Goal: Information Seeking & Learning: Find contact information

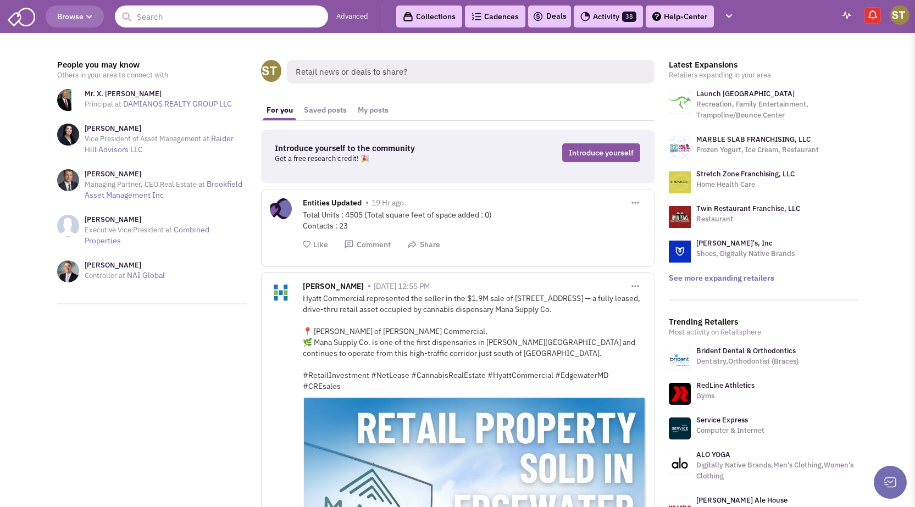
click at [170, 17] on input "text" at bounding box center [221, 16] width 213 height 22
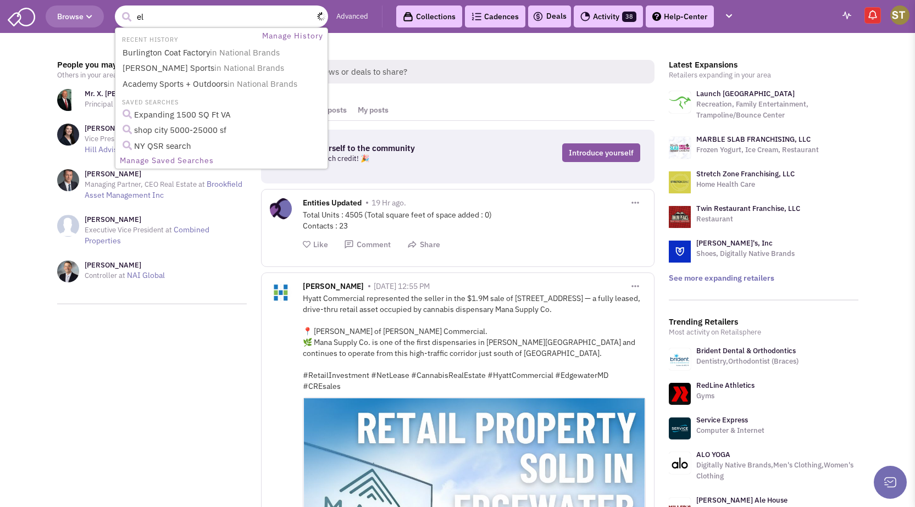
type input "e"
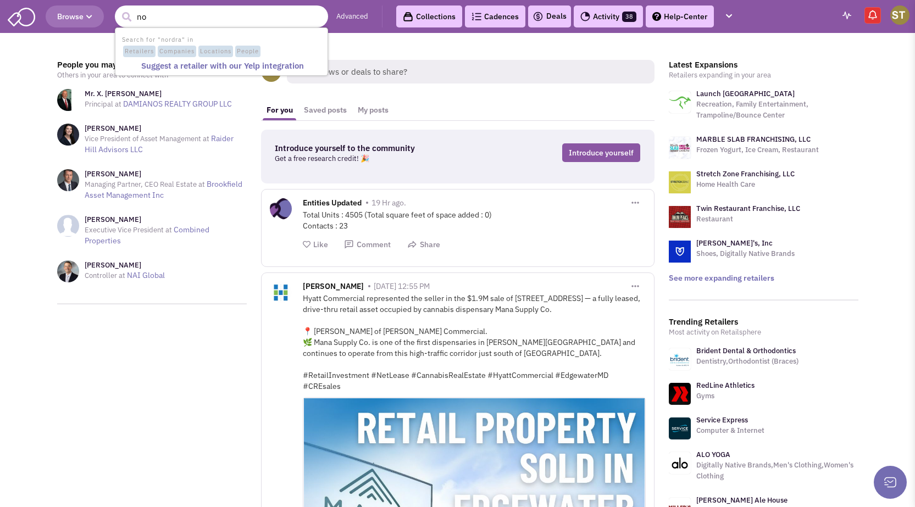
type input "n"
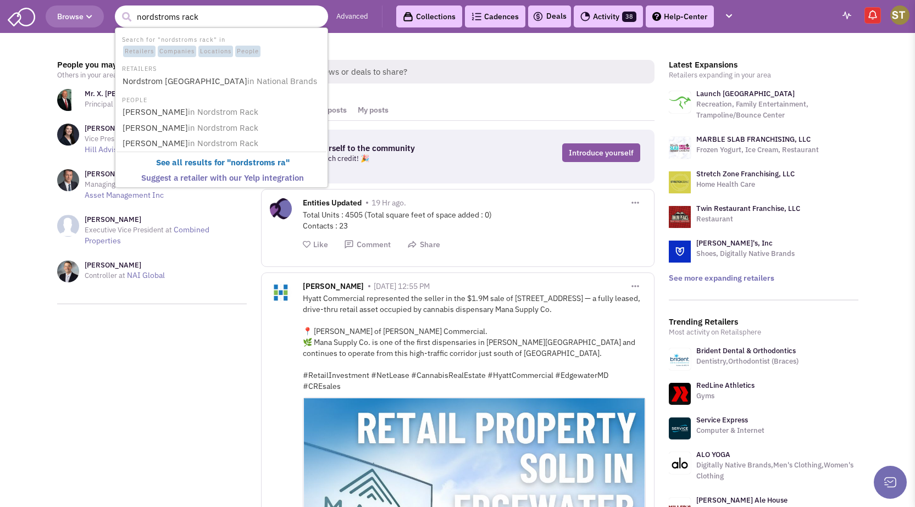
type input "nordstroms rack"
click at [118, 9] on button "submit" at bounding box center [126, 17] width 16 height 16
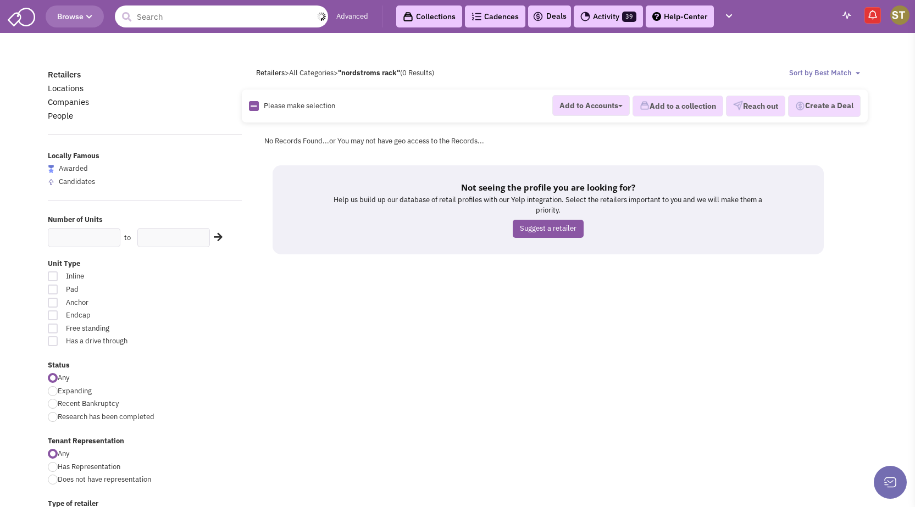
click at [194, 16] on input "text" at bounding box center [221, 16] width 213 height 22
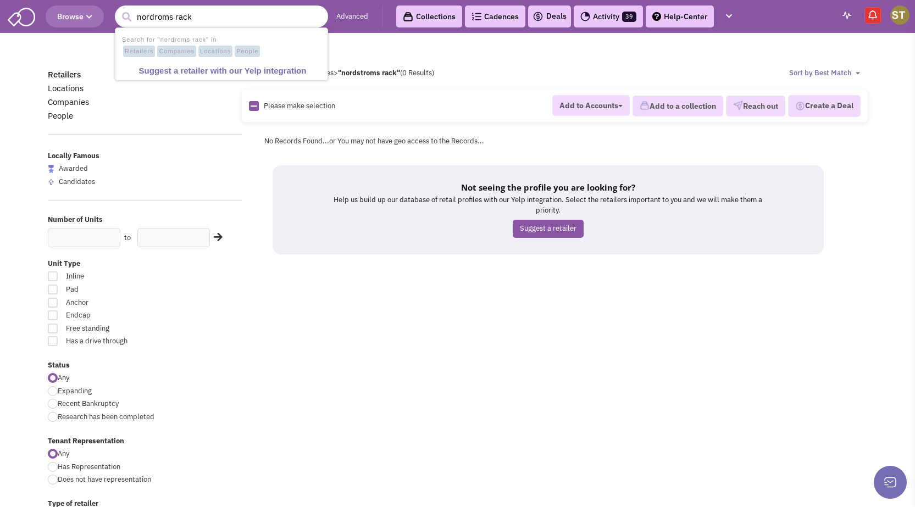
click at [154, 16] on input "nordroms rack" at bounding box center [221, 16] width 213 height 22
type input "nordstroms rack"
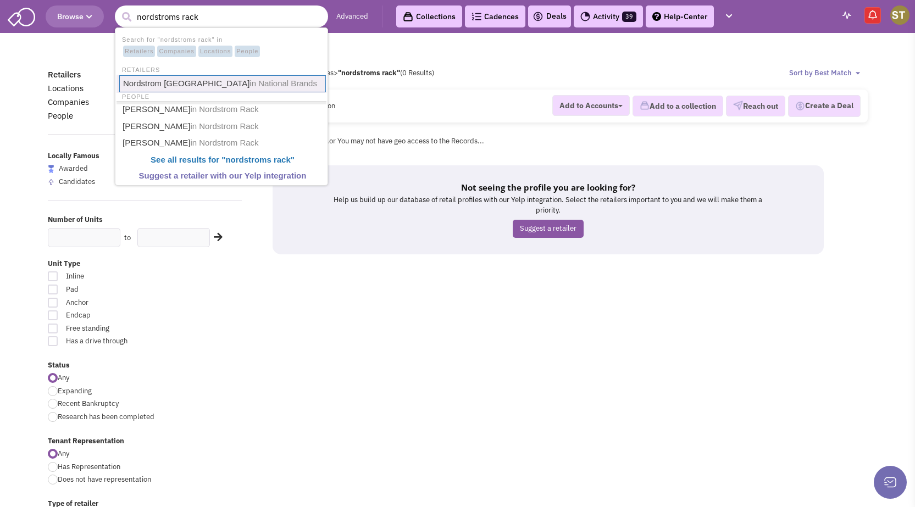
click at [179, 80] on link "Nordstrom Rack Carmel Mountain Plaza in National Brands" at bounding box center [222, 83] width 207 height 17
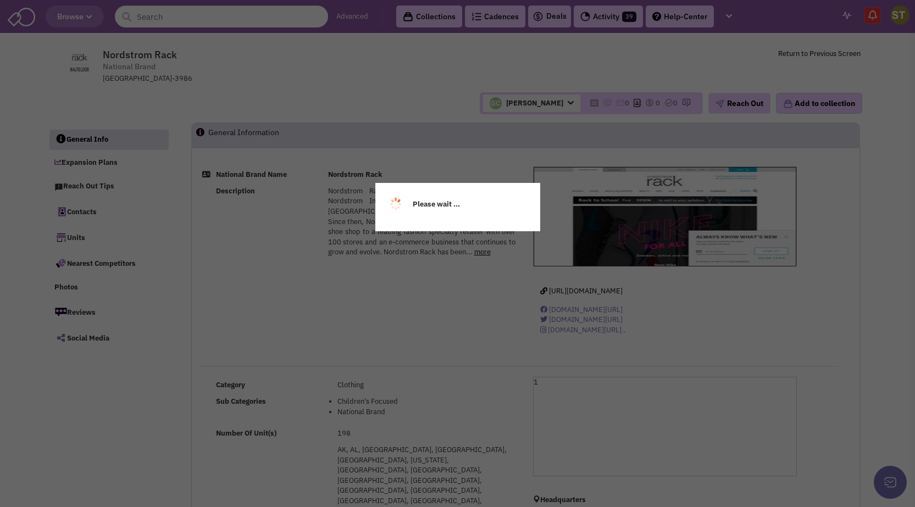
select select
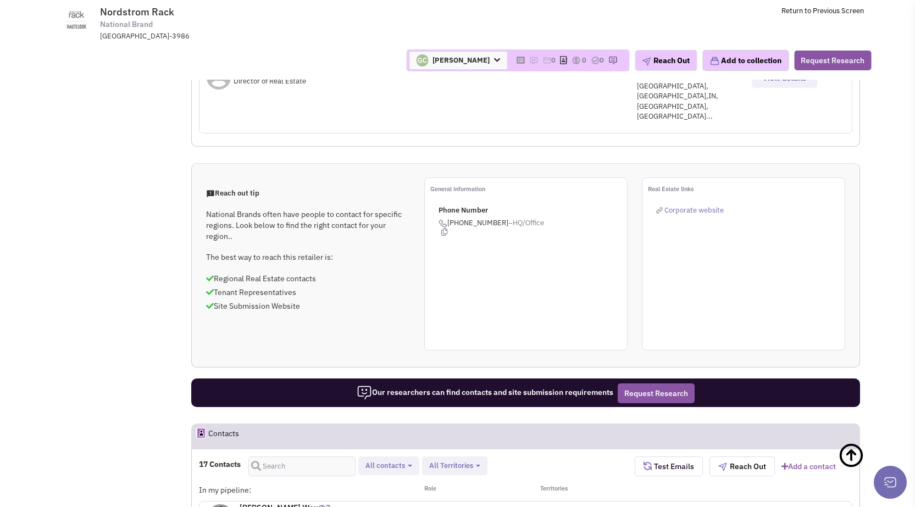
scroll to position [769, 0]
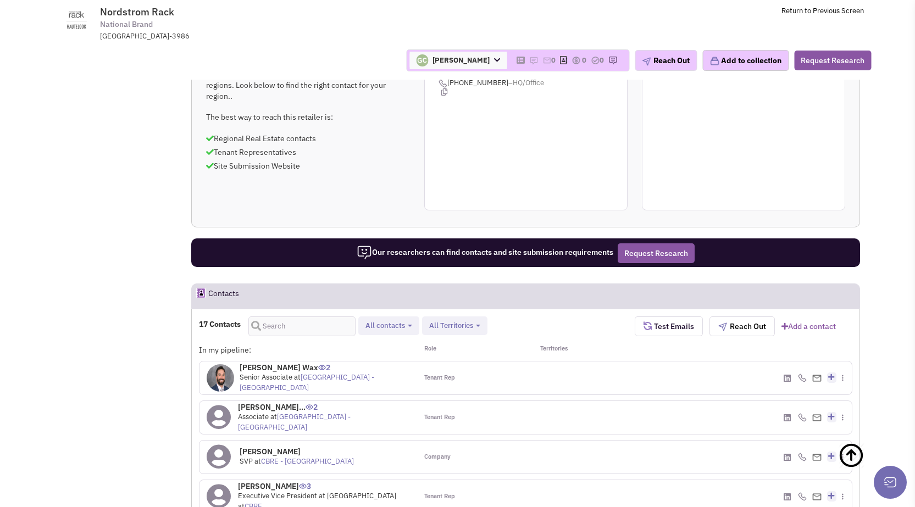
click at [409, 325] on b "button" at bounding box center [410, 326] width 4 height 2
click at [378, 350] on span at bounding box center [375, 354] width 8 height 8
click at [373, 352] on input "Retailer contacts" at bounding box center [373, 352] width 0 height 0
select select "1"
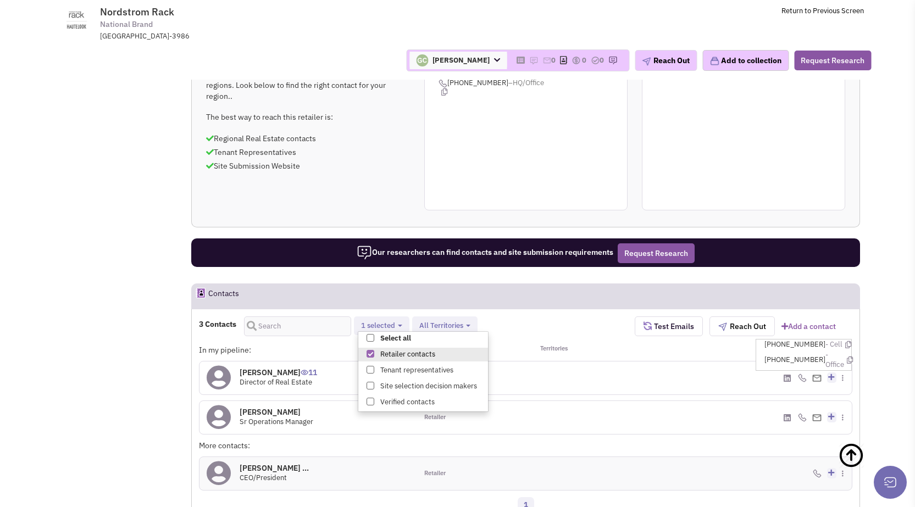
click at [800, 373] on img at bounding box center [802, 377] width 9 height 9
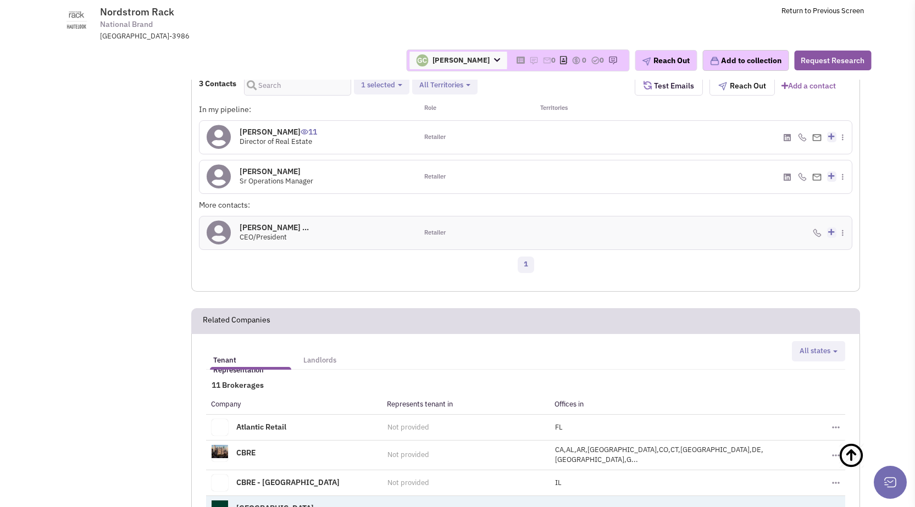
scroll to position [1044, 0]
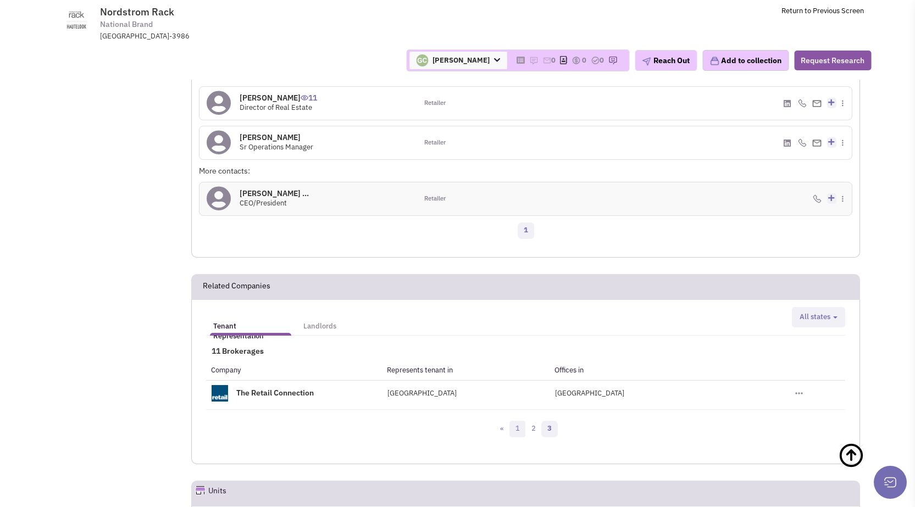
click at [517, 421] on link "1" at bounding box center [517, 429] width 16 height 16
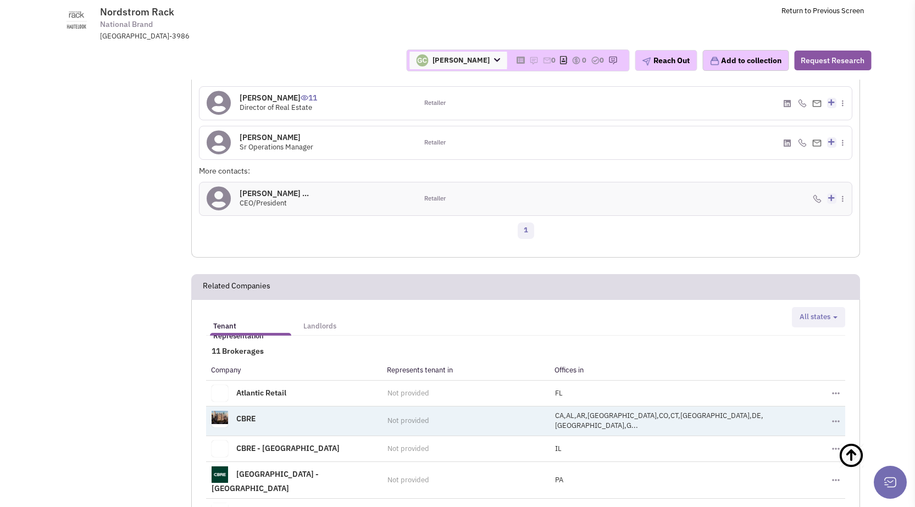
click at [826, 406] on td "Toggle Dropdown Add to a collection" at bounding box center [835, 421] width 19 height 30
click at [832, 391] on button "Toggle Dropdown" at bounding box center [836, 393] width 8 height 5
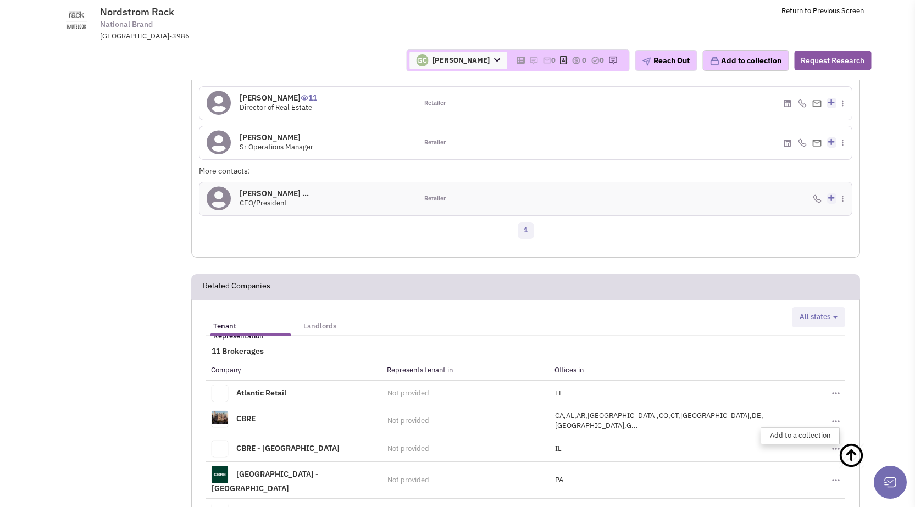
scroll to position [714, 0]
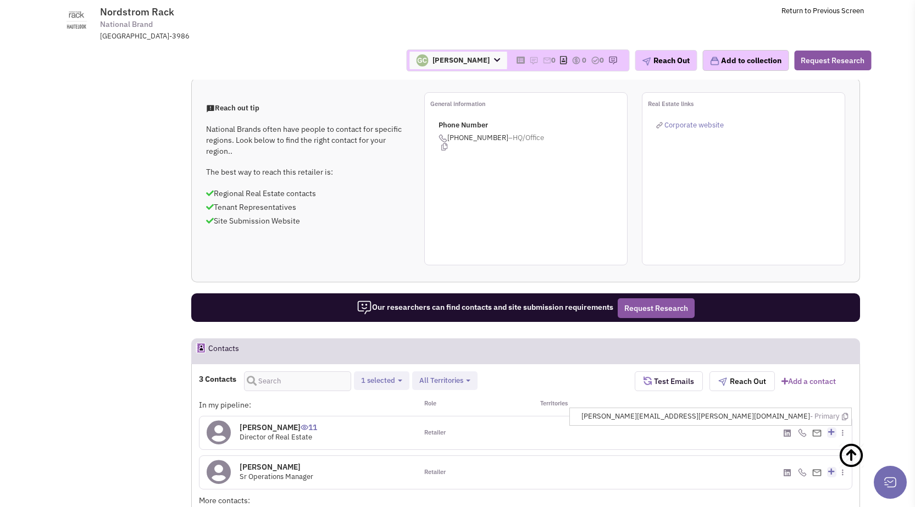
drag, startPoint x: 811, startPoint y: 227, endPoint x: 701, endPoint y: 216, distance: 109.8
click at [701, 399] on div "In my pipeline: Role Territories Elliot Cundiff 11 Director of Real Estate Reta…" at bounding box center [525, 475] width 653 height 152
copy div "Elliot Cundiff 11 Director of Real Estate Retailer (206) 303-4176 - Cell (206) …"
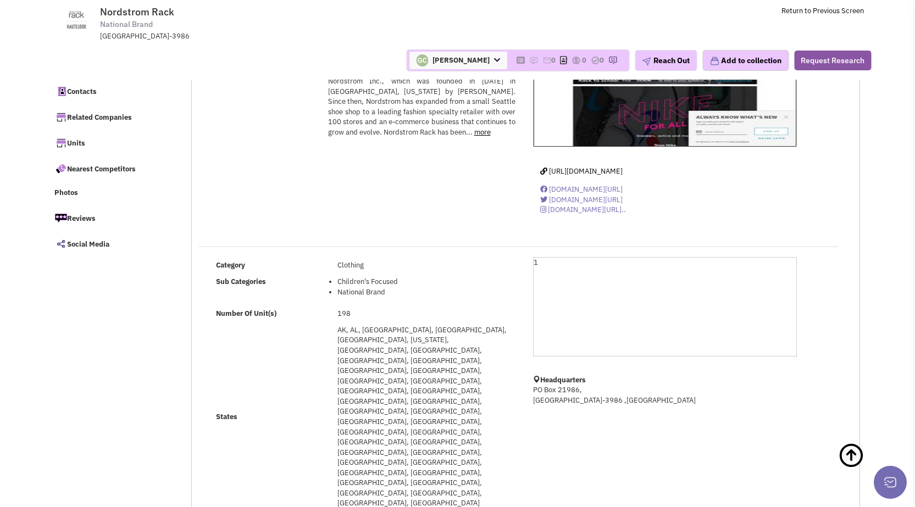
scroll to position [0, 0]
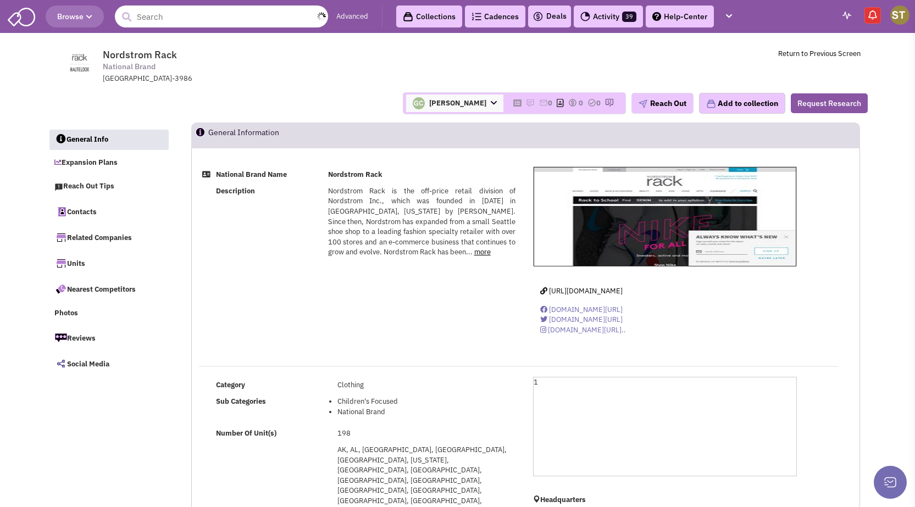
click at [196, 18] on input "text" at bounding box center [221, 16] width 213 height 22
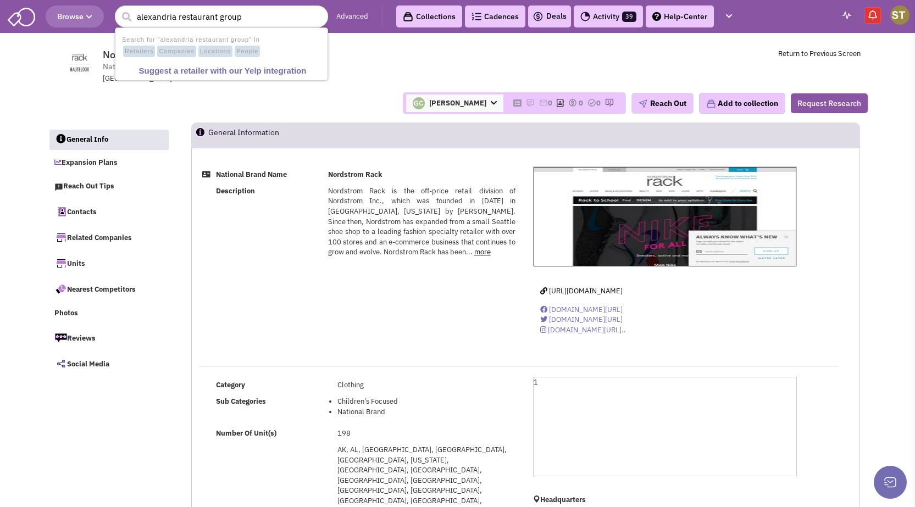
click at [256, 3] on header "Browse 1 result is available, use up and down arrow keys to navigate. alexandri…" at bounding box center [457, 16] width 915 height 33
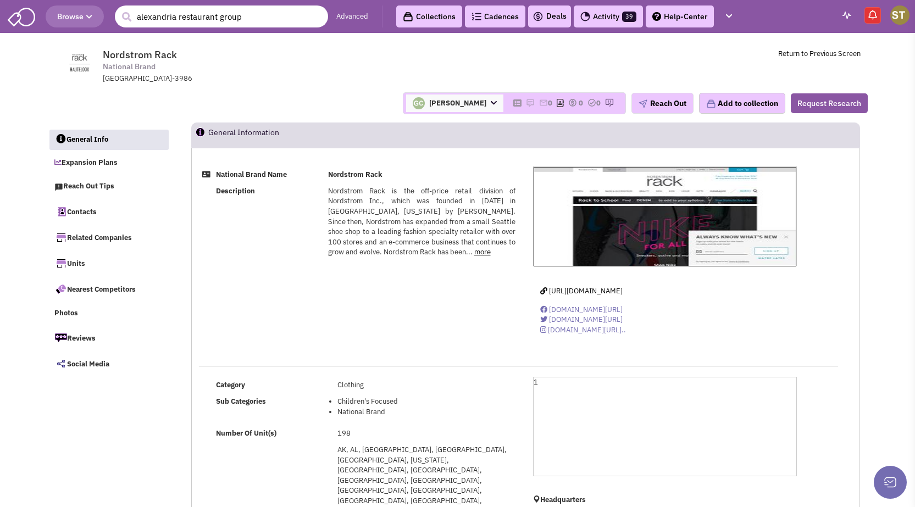
click at [242, 25] on input "alexandria restaurant group" at bounding box center [221, 16] width 213 height 22
drag, startPoint x: 242, startPoint y: 25, endPoint x: 223, endPoint y: 21, distance: 19.6
click at [223, 21] on input "alexandria restaurant group" at bounding box center [221, 16] width 213 height 22
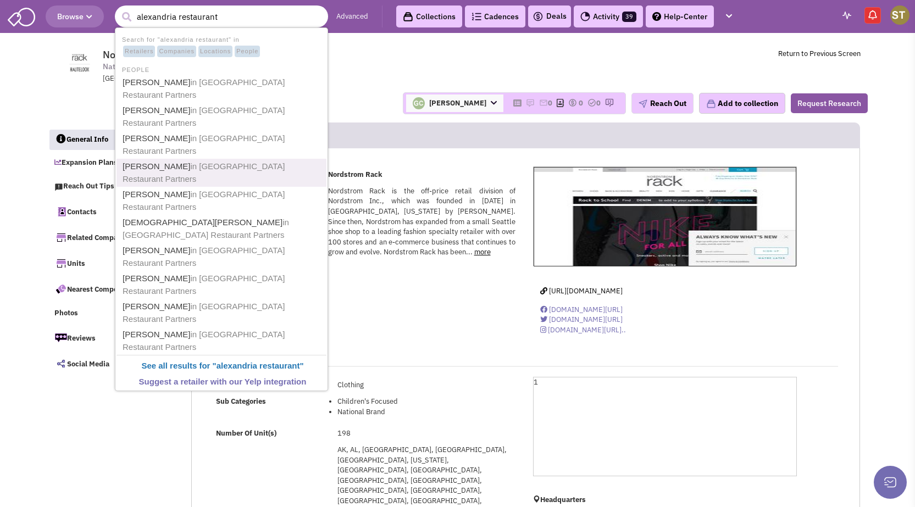
click at [224, 161] on span "in Alexandria Restaurant Partners" at bounding box center [203, 172] width 162 height 22
type input "alexandria restaurant"
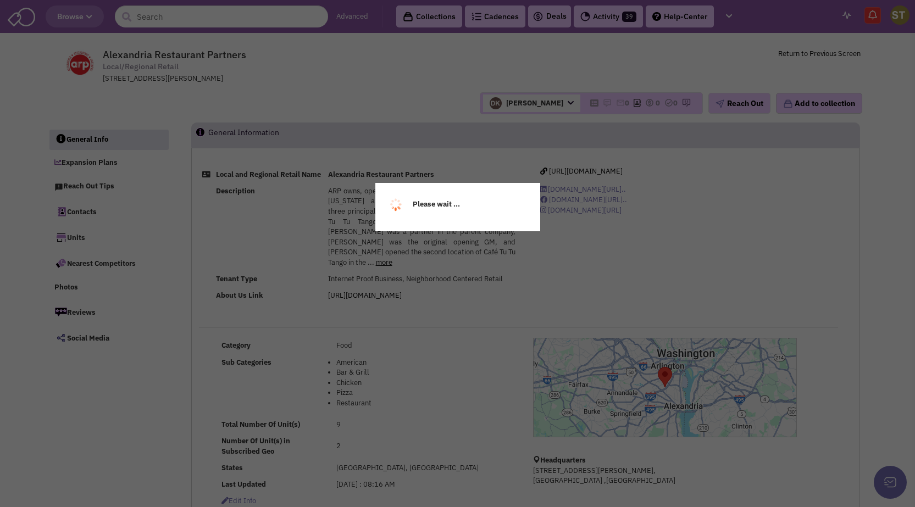
select select
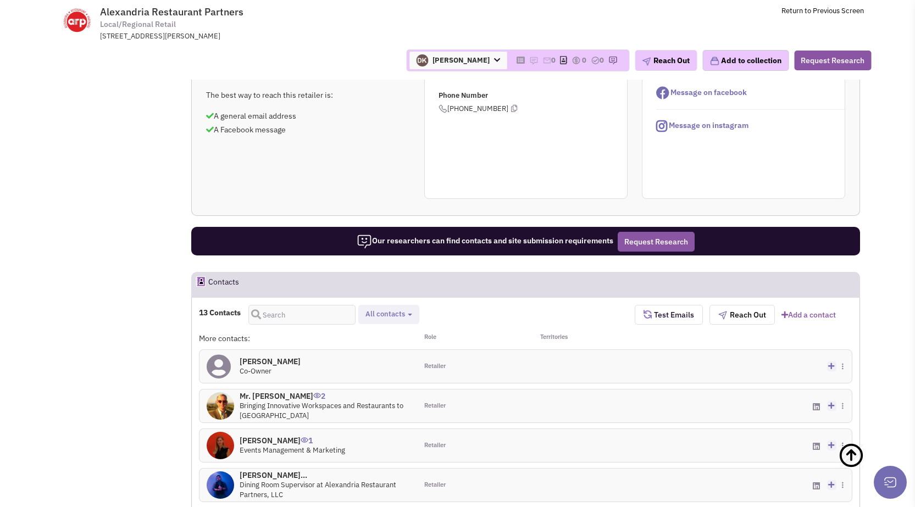
scroll to position [584, 0]
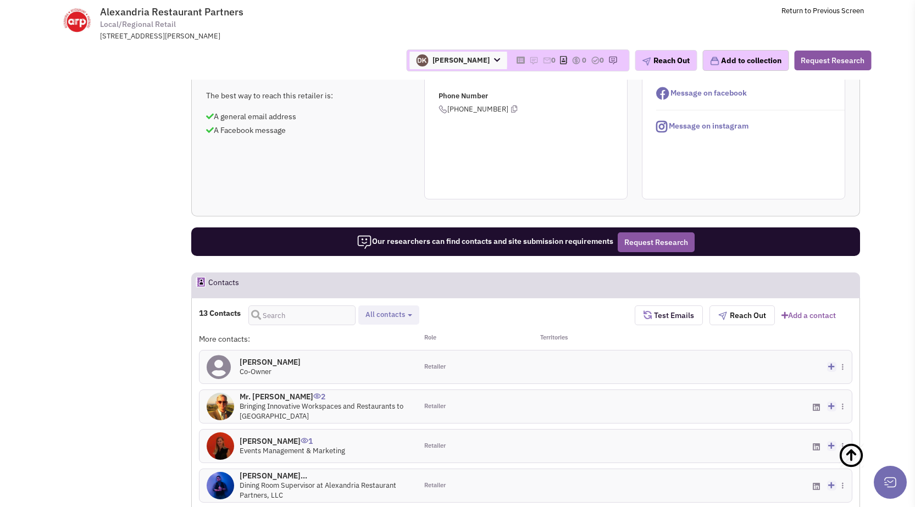
click at [396, 313] on span "All contacts" at bounding box center [385, 314] width 40 height 9
click at [375, 343] on span at bounding box center [375, 343] width 8 height 8
click at [373, 341] on input "Retailer contacts" at bounding box center [373, 341] width 0 height 0
select select "1"
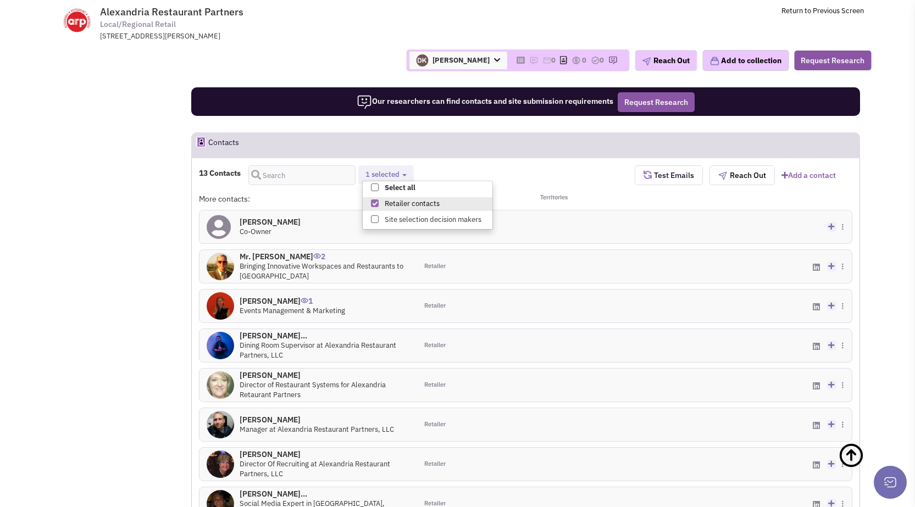
scroll to position [749, 0]
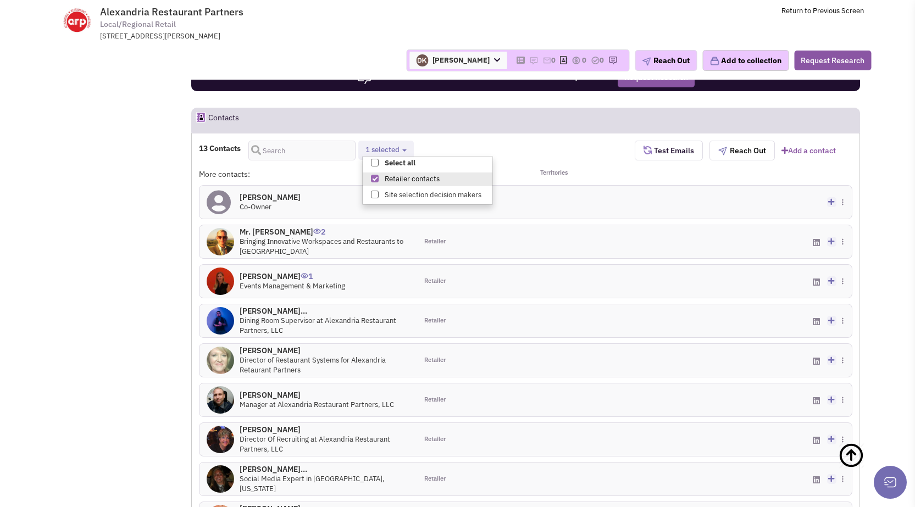
click at [260, 230] on h4 "Mr. Scott Shaw 2" at bounding box center [324, 232] width 170 height 10
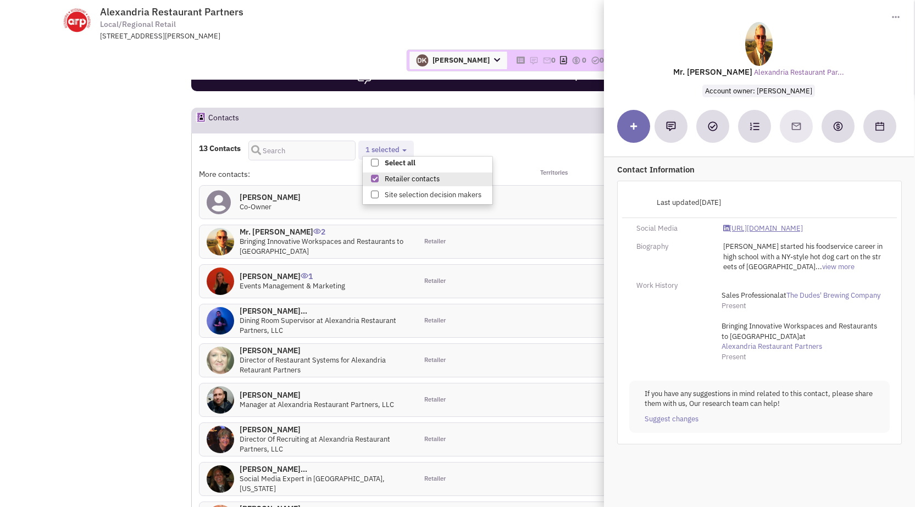
click at [747, 228] on link "https://www.linkedin.com/in/scottinalx/" at bounding box center [763, 229] width 80 height 10
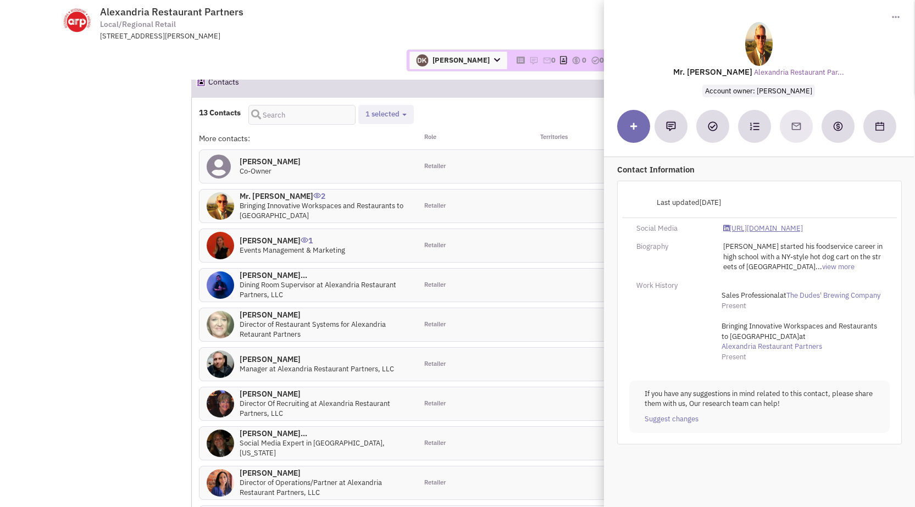
scroll to position [804, 0]
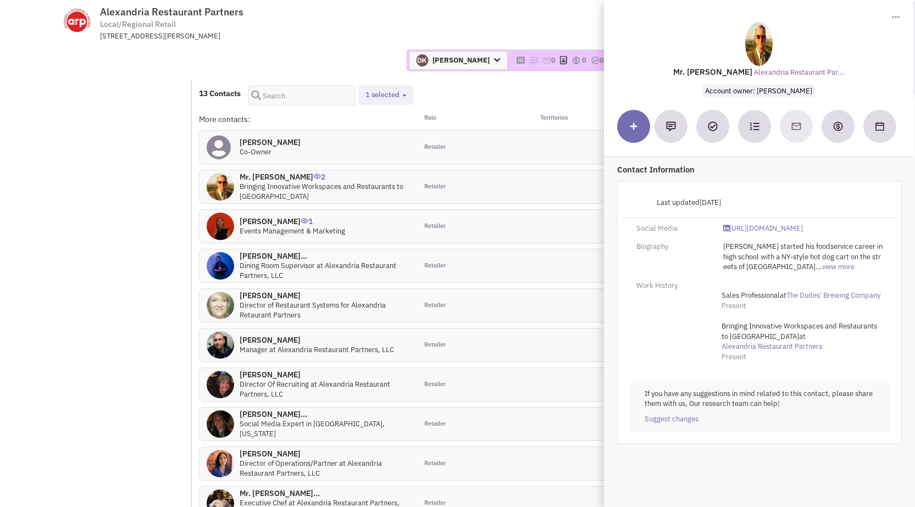
click at [270, 296] on h4 "Mrs. Sheena rooke 0" at bounding box center [324, 296] width 170 height 10
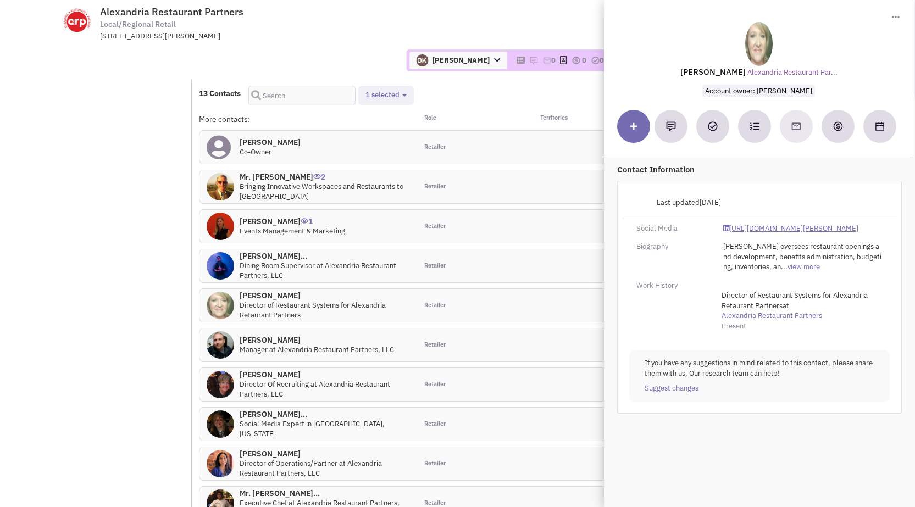
click at [751, 234] on link "https://www.linkedin.com/in/sheena-rooke-01928239/" at bounding box center [790, 229] width 135 height 10
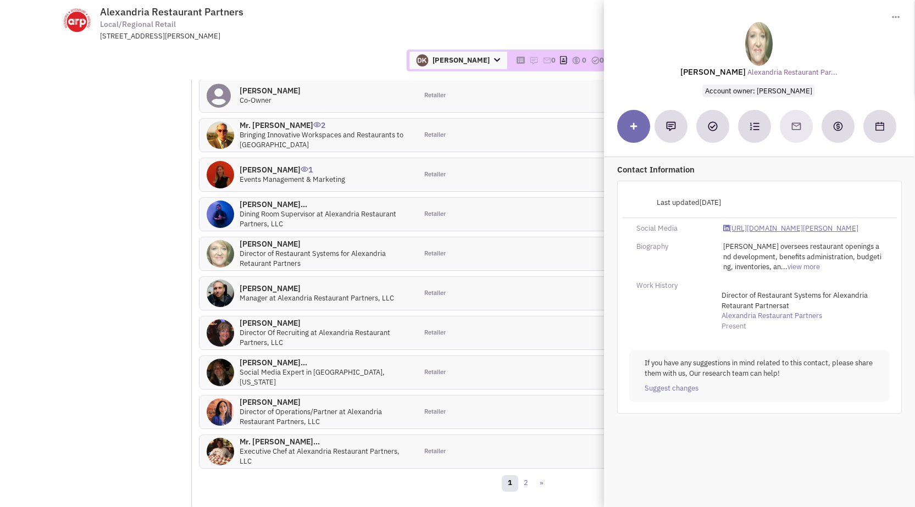
scroll to position [969, 0]
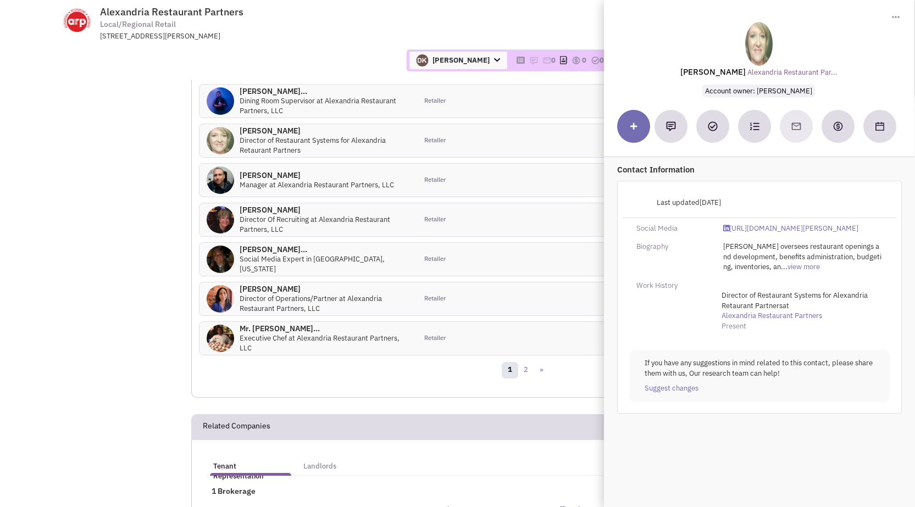
click at [264, 292] on h4 "Mrs. Donna Shore 0" at bounding box center [324, 289] width 170 height 10
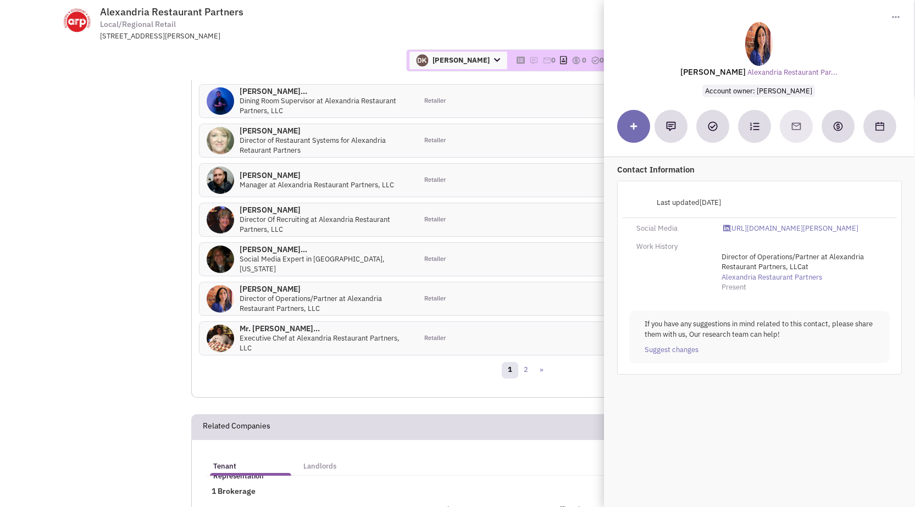
click at [265, 290] on h4 "Mrs. Donna Shore 0" at bounding box center [324, 289] width 170 height 10
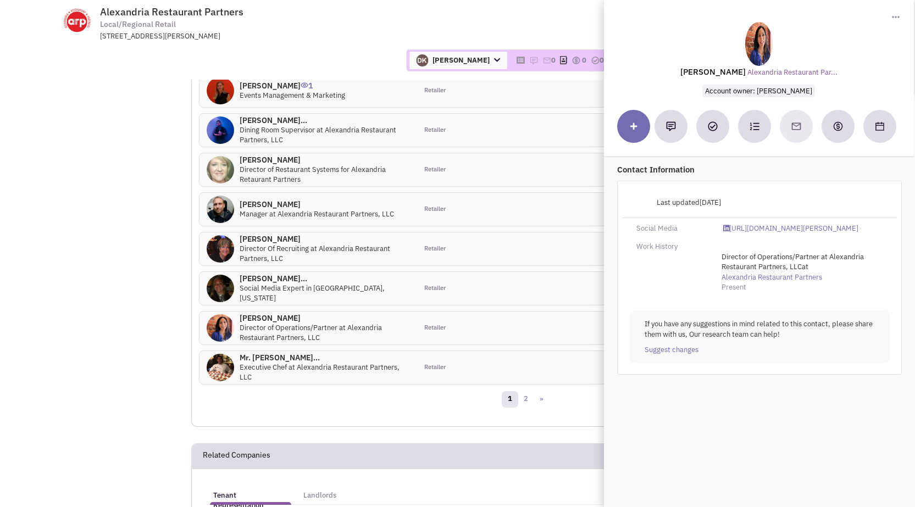
scroll to position [914, 0]
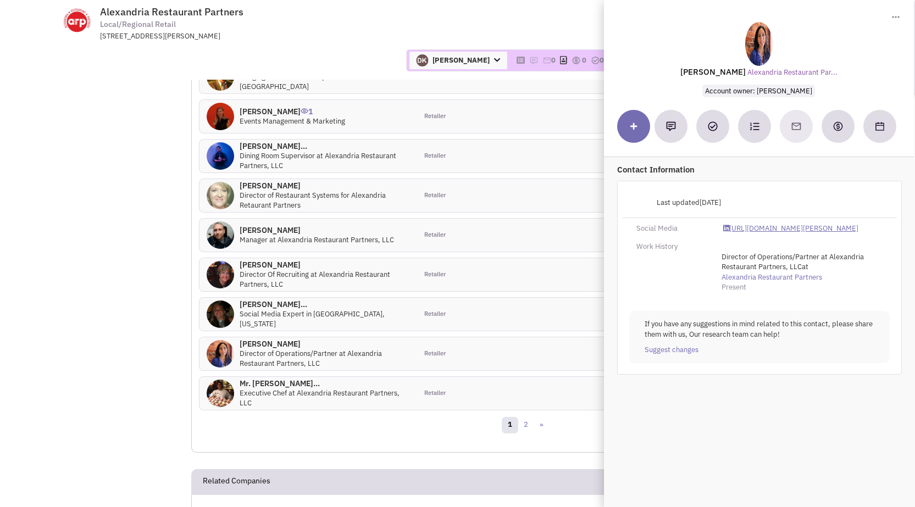
click at [759, 227] on link "https://www.linkedin.com/in/donna-shore-62833132/" at bounding box center [790, 229] width 135 height 10
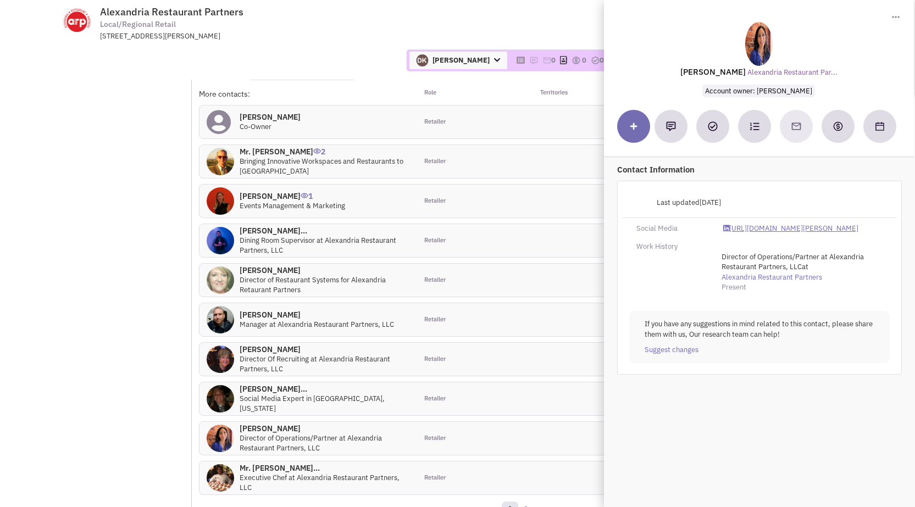
scroll to position [694, 0]
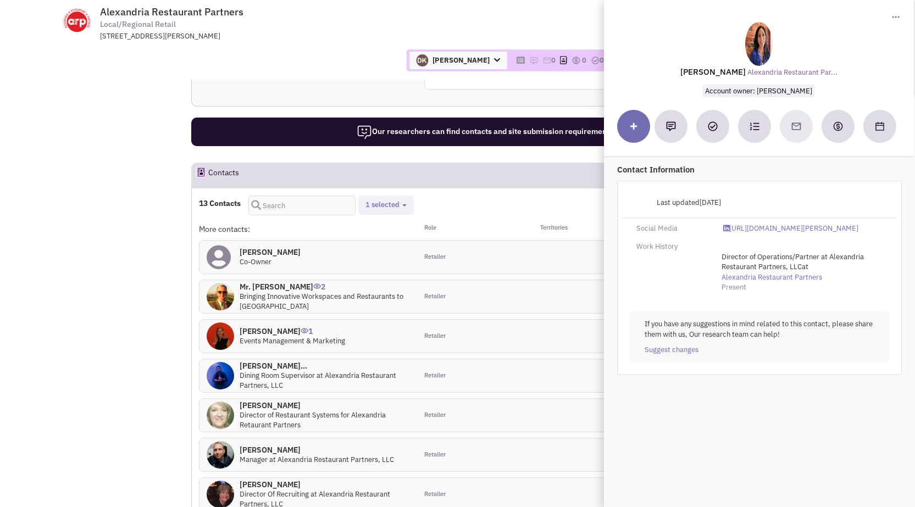
click at [899, 14] on span "Toggle Dropdown" at bounding box center [895, 16] width 9 height 11
click at [893, 16] on img at bounding box center [895, 17] width 8 height 2
click at [537, 29] on td "Alexandria Restaurant Partners Local/Regional Retail 2800 South Randolph Street…" at bounding box center [488, 20] width 752 height 41
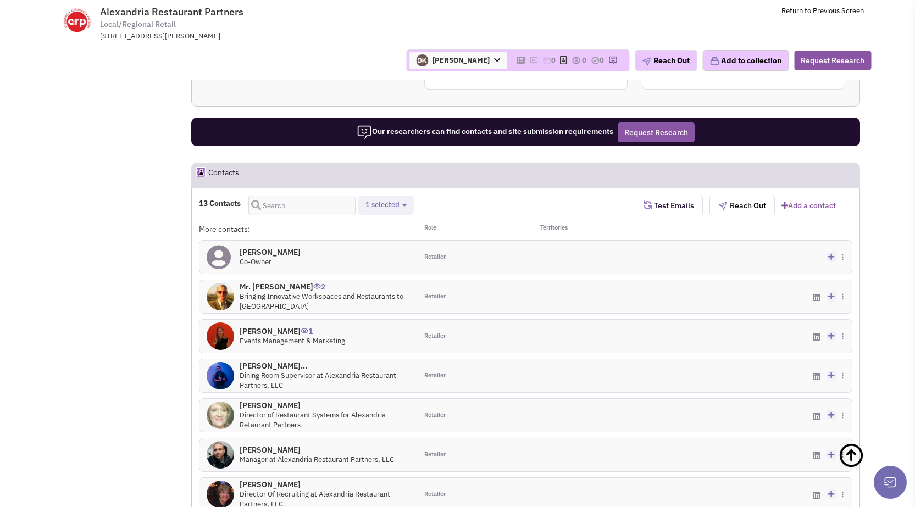
click at [844, 296] on span at bounding box center [846, 297] width 10 height 10
click at [791, 340] on link "Download contact card" at bounding box center [799, 341] width 103 height 16
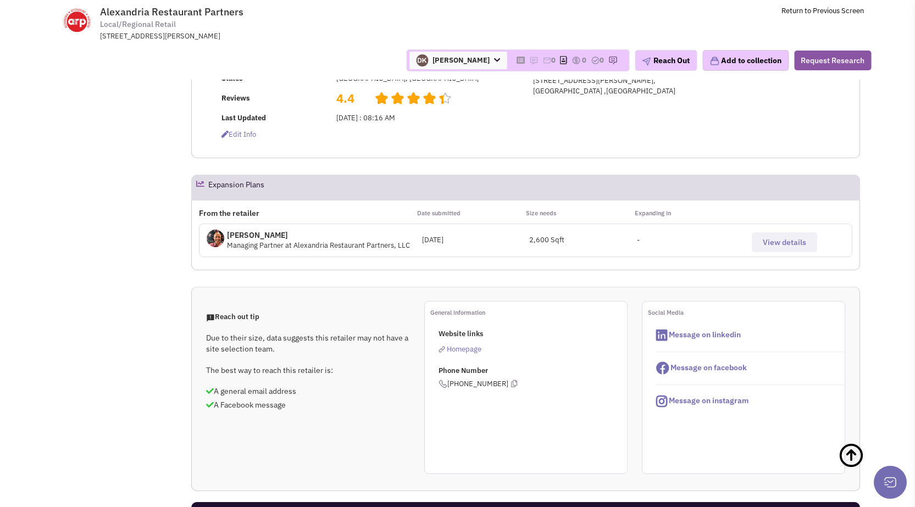
scroll to position [365, 0]
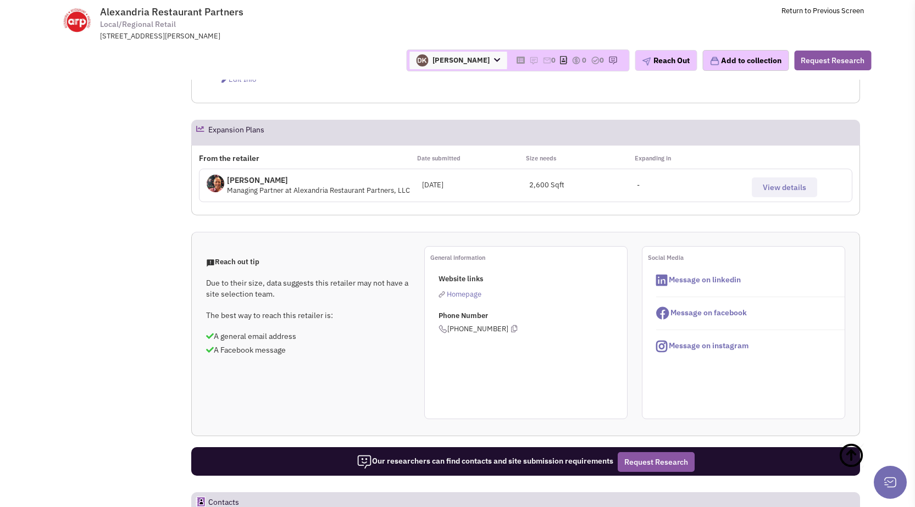
click at [474, 291] on span "Homepage" at bounding box center [464, 293] width 35 height 9
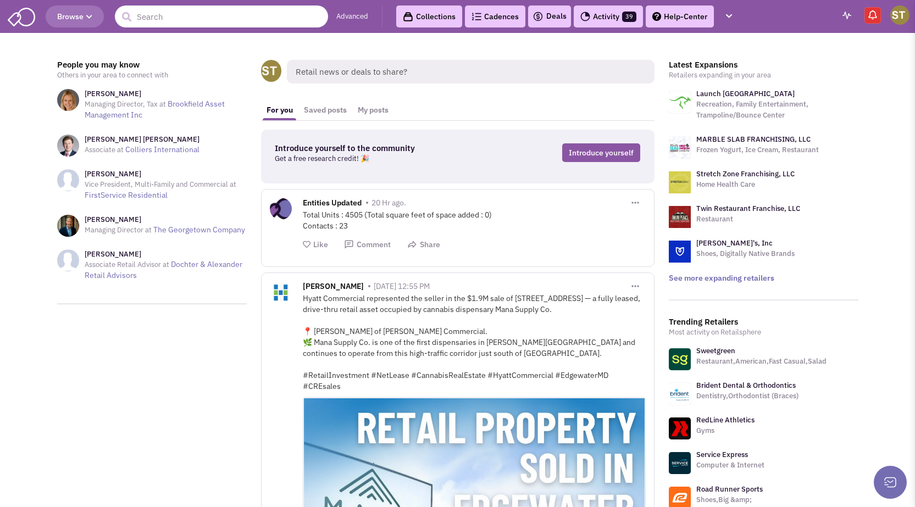
click at [180, 17] on input "text" at bounding box center [221, 16] width 213 height 22
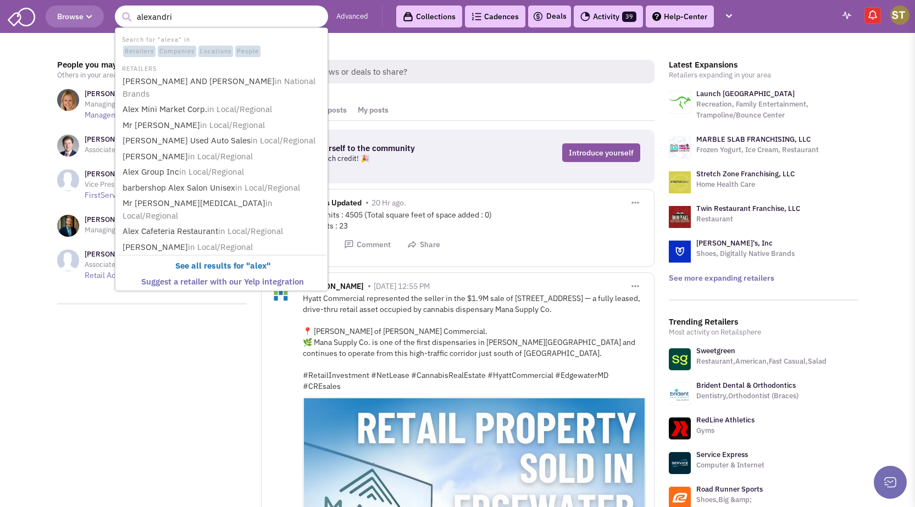
type input "alexandria"
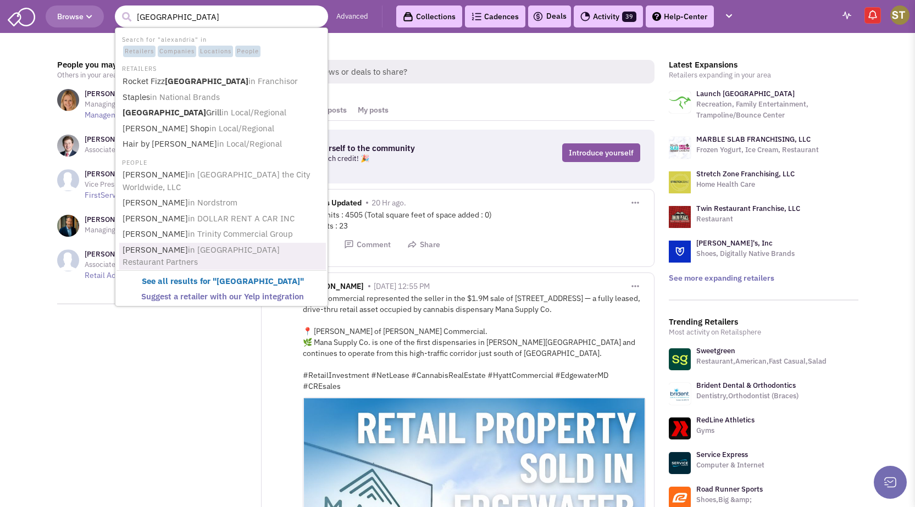
click at [194, 244] on span "in Alexandria Restaurant Partners" at bounding box center [200, 255] width 157 height 23
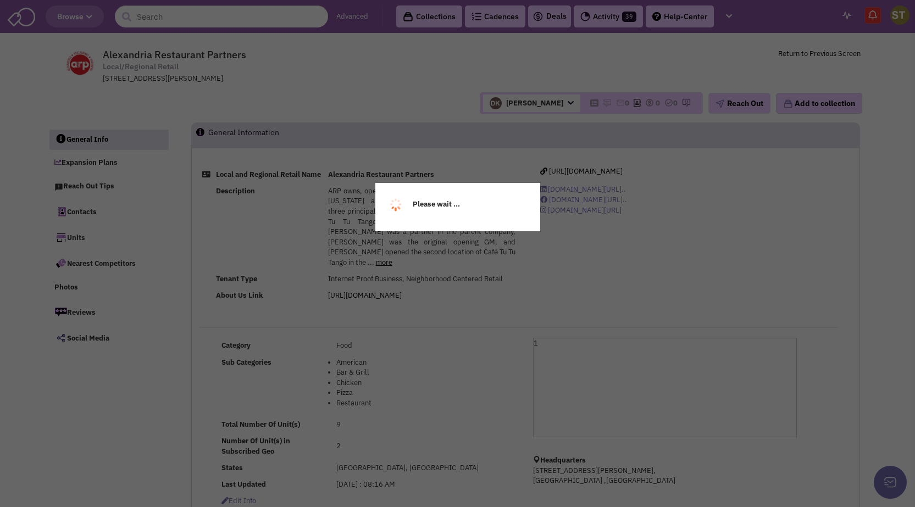
select select
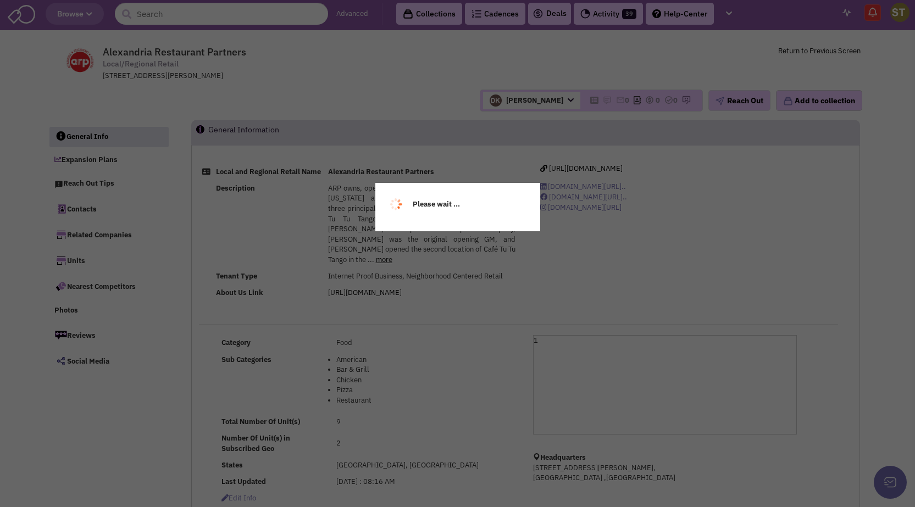
select select
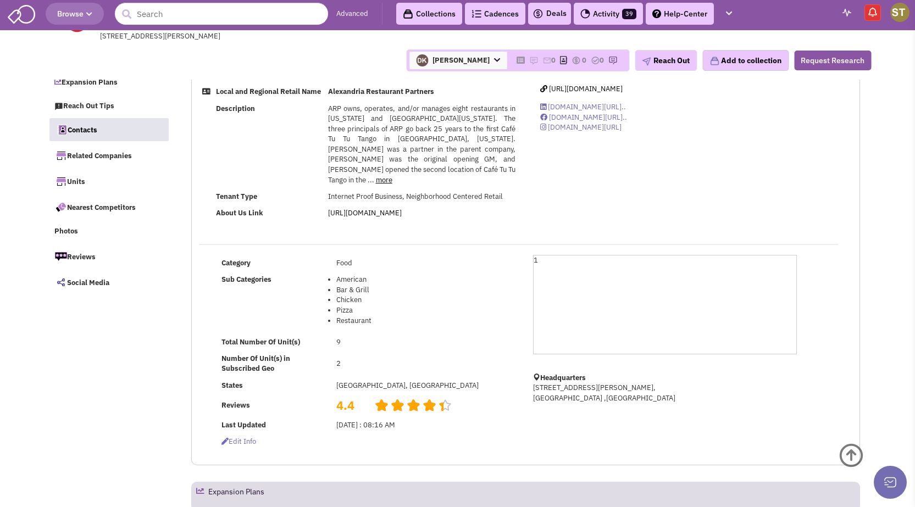
scroll to position [914, 0]
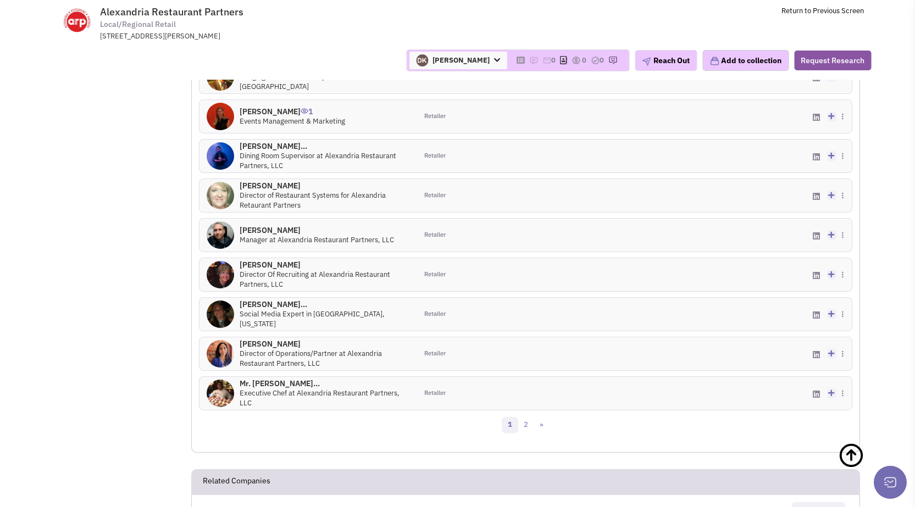
click at [829, 41] on icon at bounding box center [831, 37] width 6 height 7
click at [268, 380] on h4 "Mr. [PERSON_NAME]... 0" at bounding box center [324, 383] width 170 height 10
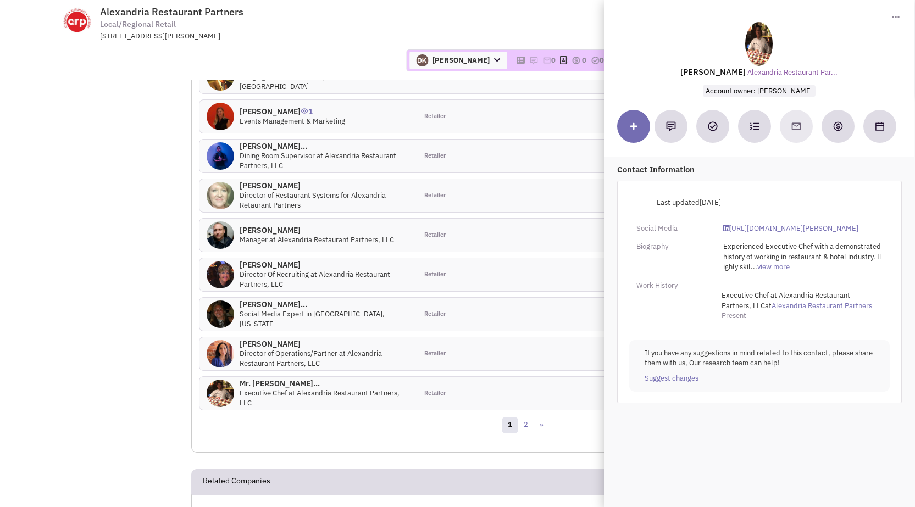
click at [188, 46] on div "Donnie Keller Account Owner Bloom Le Colleen Winters Donnie Keller Guillaume Ch…" at bounding box center [457, 60] width 841 height 38
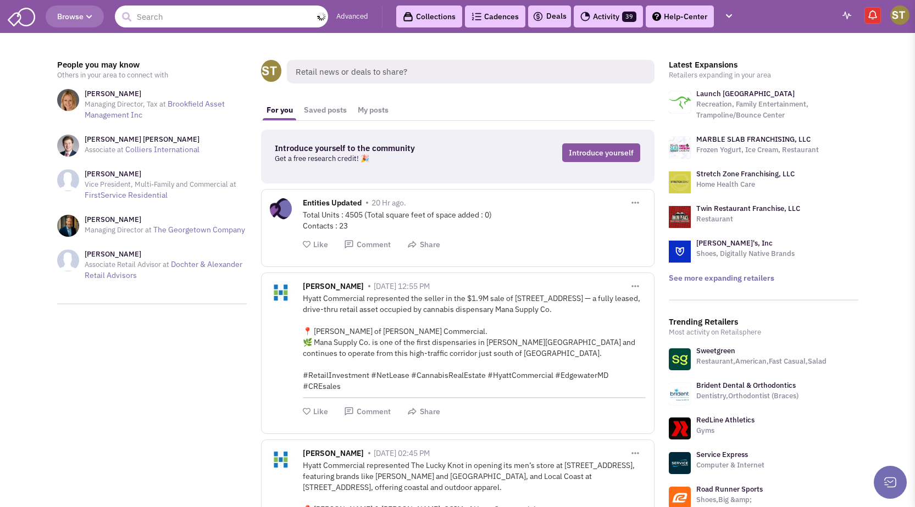
click at [220, 20] on input "text" at bounding box center [221, 16] width 213 height 22
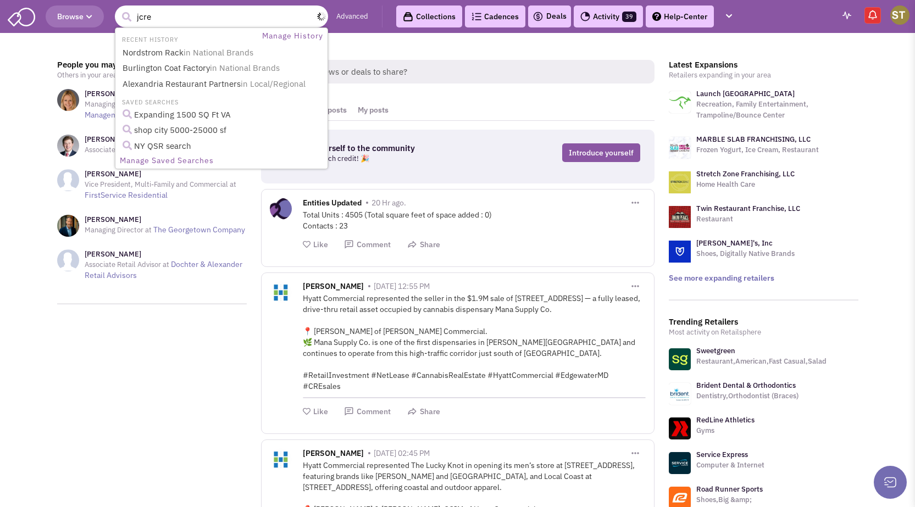
type input "jcrew"
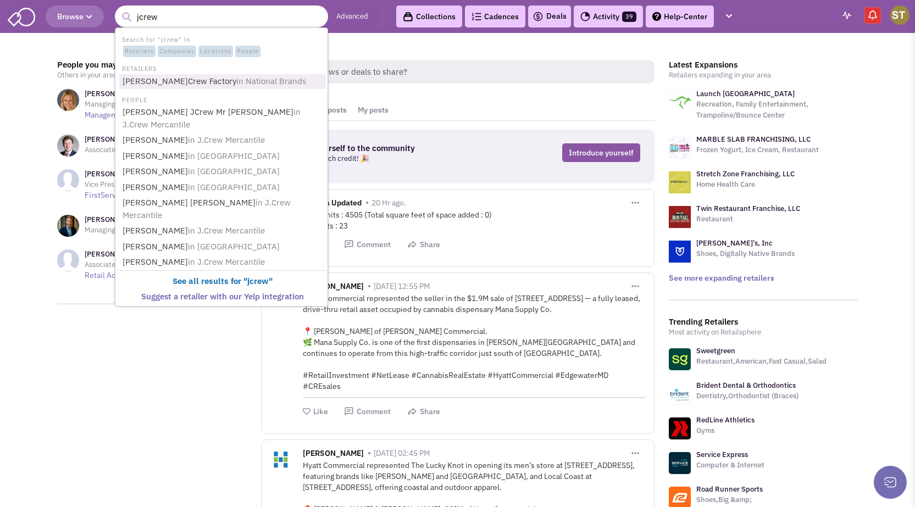
click at [236, 85] on span "in National Brands" at bounding box center [271, 81] width 70 height 10
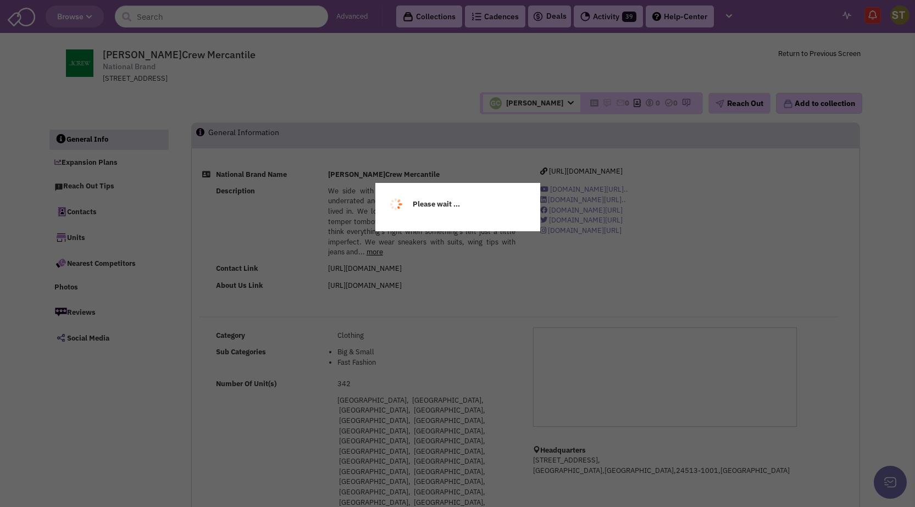
select select
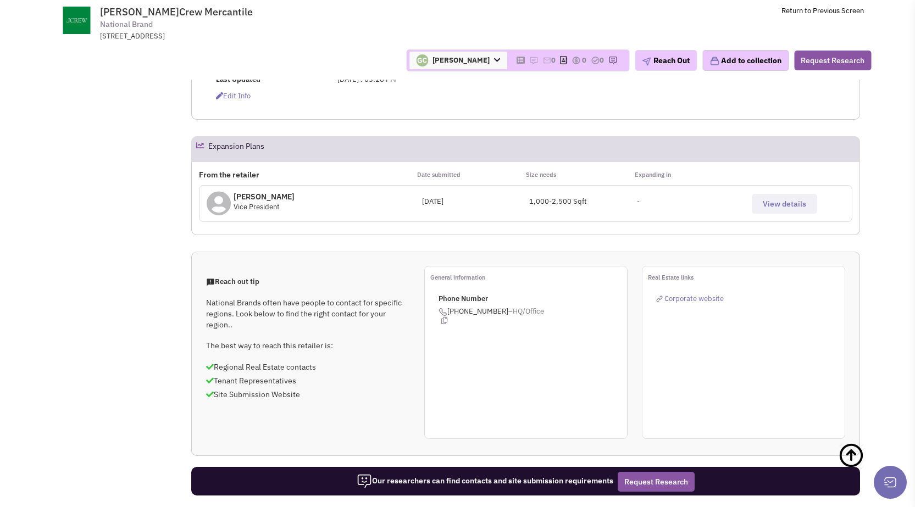
scroll to position [659, 0]
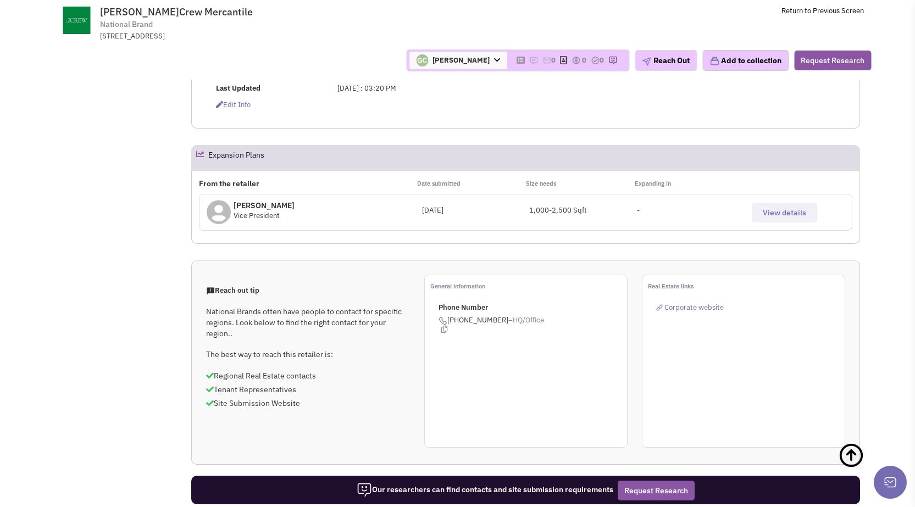
select select "1"
